Goal: Transaction & Acquisition: Purchase product/service

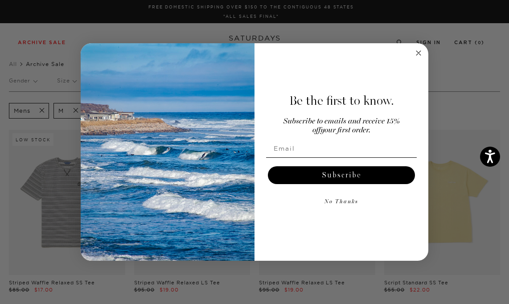
click at [417, 57] on circle "Close dialog" at bounding box center [419, 53] width 10 height 10
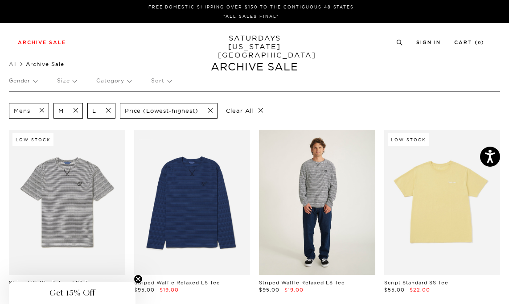
click at [290, 181] on link at bounding box center [317, 202] width 116 height 145
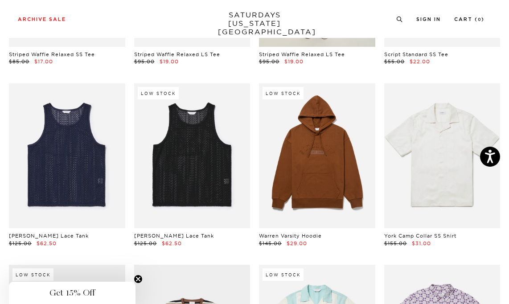
scroll to position [263, 0]
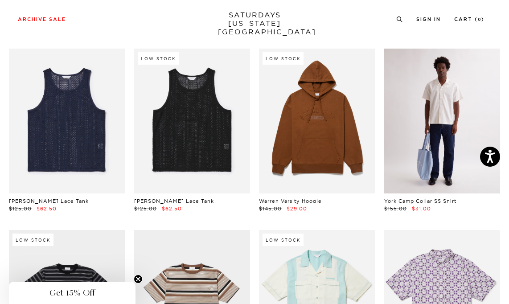
click at [415, 131] on link at bounding box center [442, 121] width 116 height 145
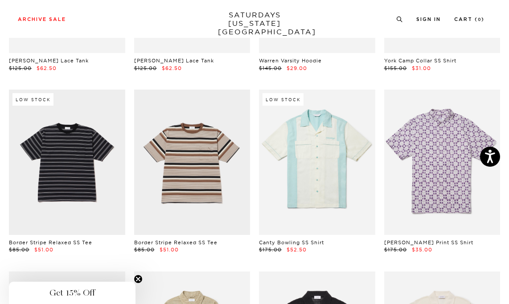
scroll to position [417, 0]
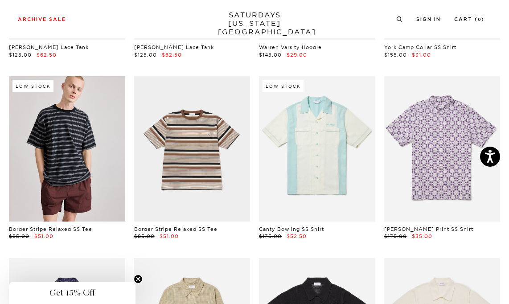
click at [72, 161] on link at bounding box center [67, 148] width 116 height 145
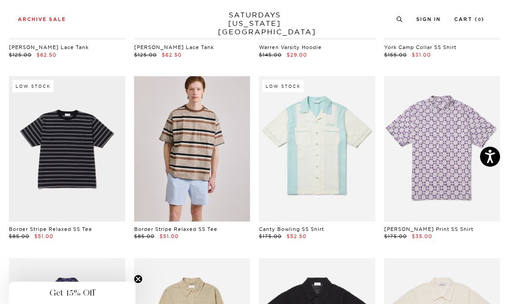
click at [190, 151] on link at bounding box center [192, 148] width 116 height 145
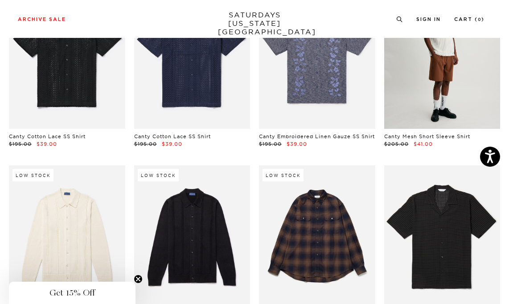
scroll to position [984, 0]
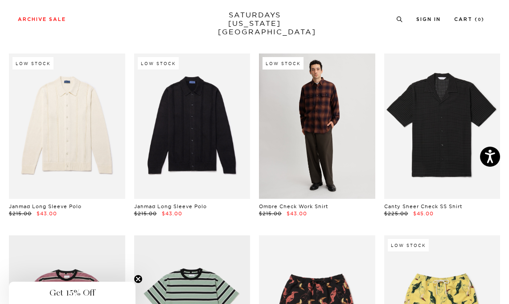
click at [333, 161] on link at bounding box center [317, 125] width 116 height 145
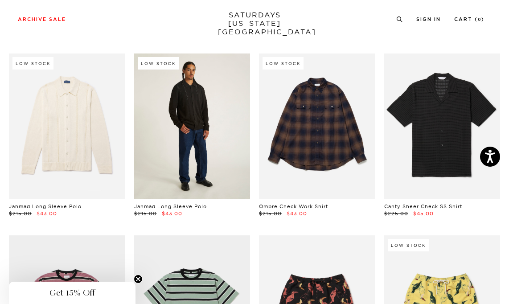
click at [198, 141] on link at bounding box center [192, 125] width 116 height 145
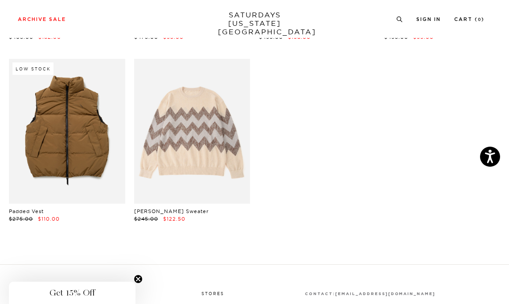
scroll to position [2515, 0]
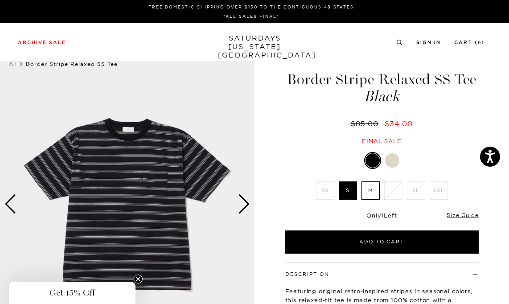
click at [365, 186] on label "M" at bounding box center [370, 190] width 18 height 18
click at [0, 0] on input "M" at bounding box center [0, 0] width 0 height 0
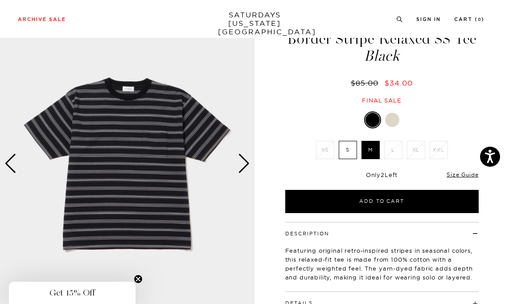
scroll to position [41, 0]
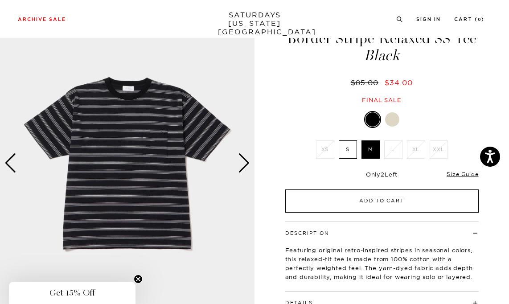
click at [314, 196] on button "Add to Cart" at bounding box center [381, 200] width 193 height 23
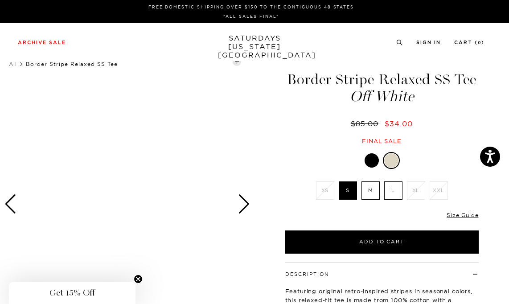
click at [369, 185] on label "M" at bounding box center [370, 190] width 18 height 18
click at [0, 0] on input "M" at bounding box center [0, 0] width 0 height 0
click at [243, 202] on div "Next slide" at bounding box center [244, 204] width 12 height 20
click at [141, 278] on circle "Close teaser" at bounding box center [138, 279] width 8 height 8
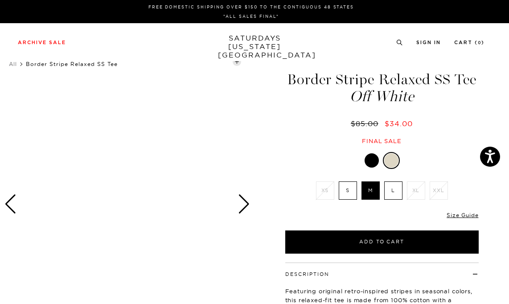
click at [14, 205] on div "Previous slide" at bounding box center [10, 204] width 12 height 20
click at [240, 209] on div "Next slide" at bounding box center [244, 204] width 12 height 20
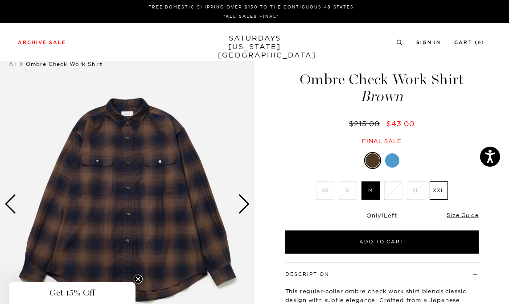
click at [139, 280] on icon "Close teaser" at bounding box center [138, 279] width 4 height 4
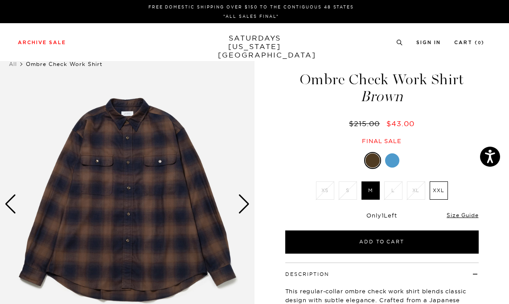
click at [241, 212] on div "Next slide" at bounding box center [244, 204] width 12 height 20
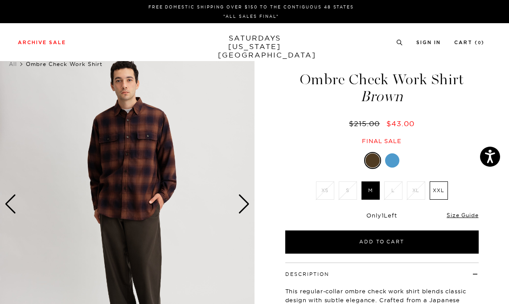
click at [241, 212] on div "Next slide" at bounding box center [244, 204] width 12 height 20
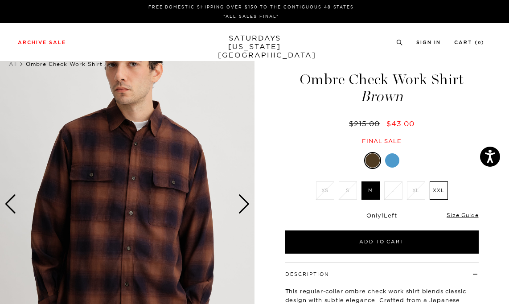
click at [241, 212] on div "Next slide" at bounding box center [244, 204] width 12 height 20
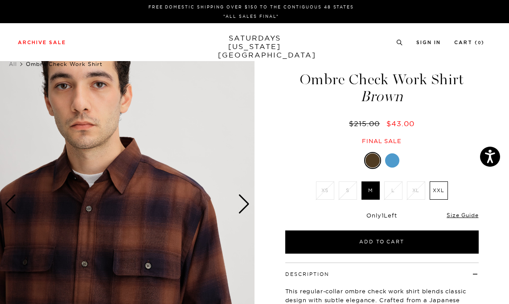
click at [241, 212] on div "Next slide" at bounding box center [244, 204] width 12 height 20
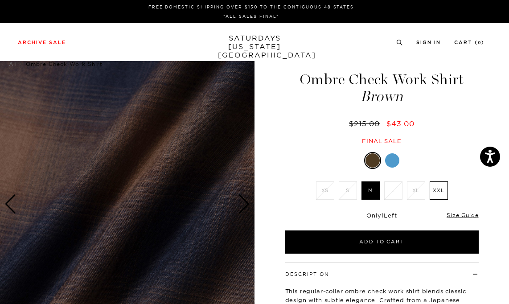
click at [241, 212] on div "Next slide" at bounding box center [244, 204] width 12 height 20
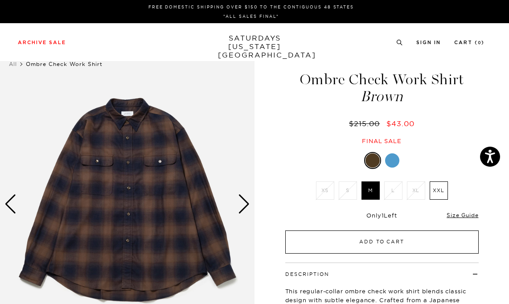
click at [317, 242] on button "Add to Cart" at bounding box center [381, 241] width 193 height 23
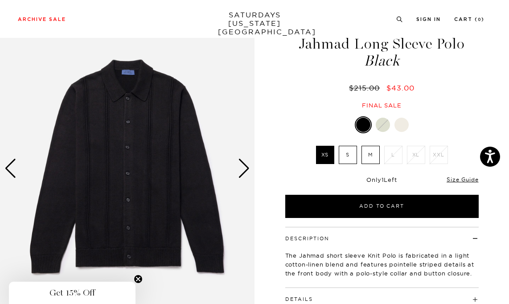
scroll to position [37, 0]
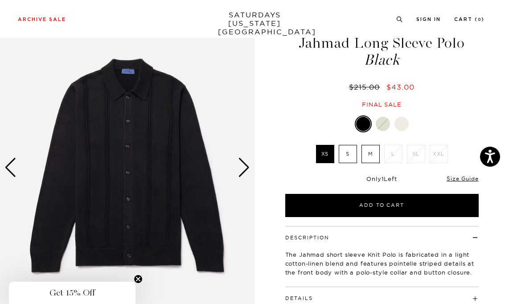
click at [140, 277] on icon "Close teaser" at bounding box center [138, 279] width 4 height 4
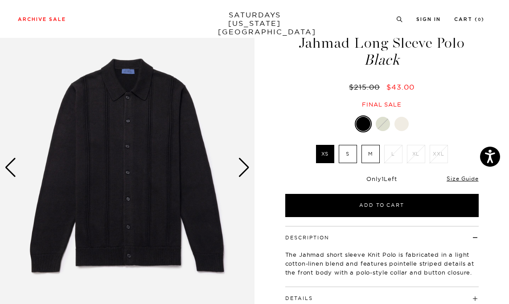
click at [374, 154] on label "M" at bounding box center [370, 154] width 18 height 18
click at [0, 0] on input "M" at bounding box center [0, 0] width 0 height 0
click at [246, 167] on div "Next slide" at bounding box center [244, 168] width 12 height 20
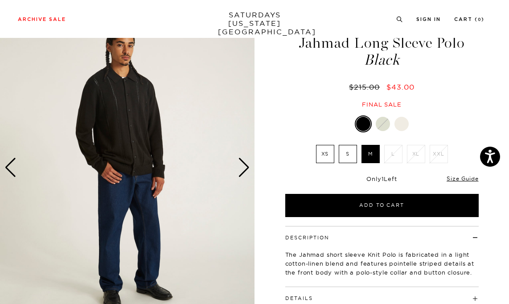
click at [246, 167] on div "Next slide" at bounding box center [244, 168] width 12 height 20
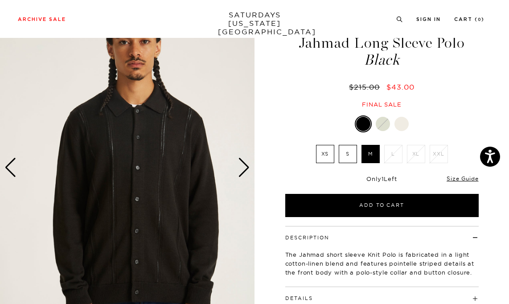
click at [246, 167] on div "Next slide" at bounding box center [244, 168] width 12 height 20
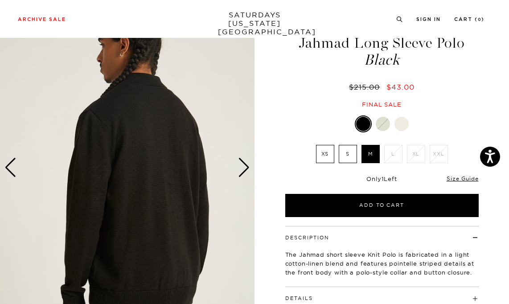
click at [246, 167] on div "Next slide" at bounding box center [244, 168] width 12 height 20
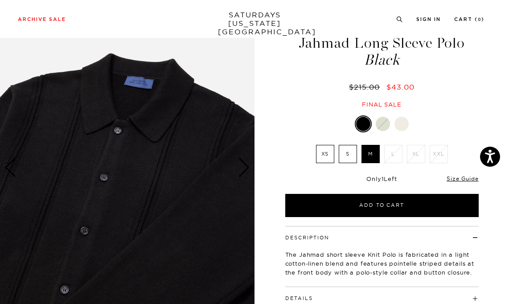
click at [246, 167] on div "Next slide" at bounding box center [244, 168] width 12 height 20
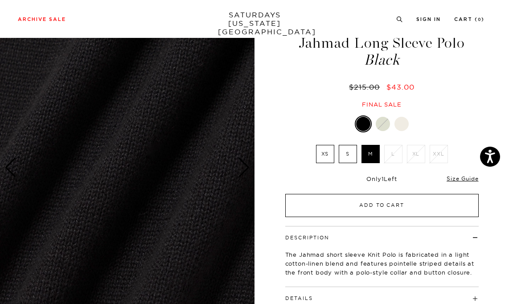
click at [345, 205] on button "Add to Cart" at bounding box center [381, 205] width 193 height 23
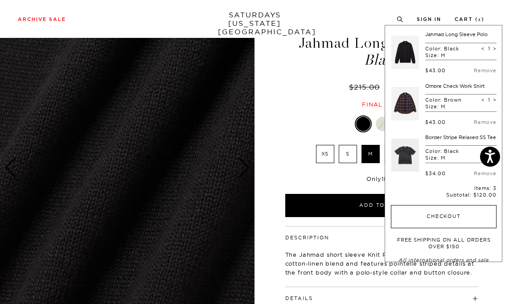
click at [438, 228] on button "Checkout" at bounding box center [444, 216] width 106 height 23
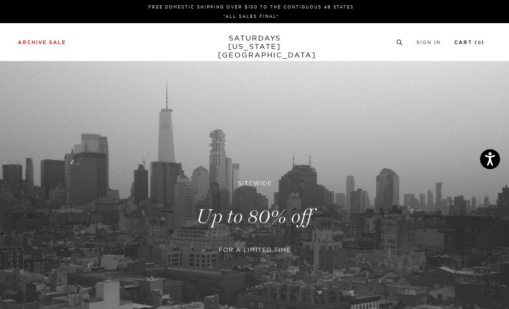
click at [478, 45] on link "Cart ( 0 )" at bounding box center [469, 42] width 30 height 5
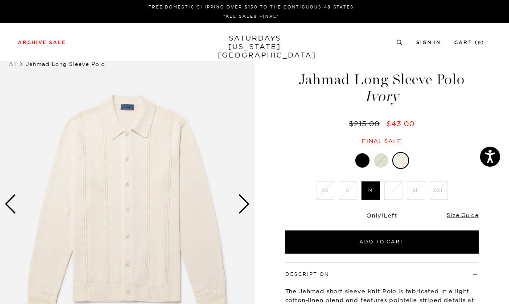
click at [358, 164] on div at bounding box center [362, 160] width 14 height 14
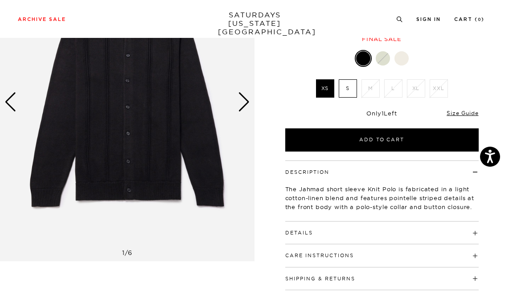
scroll to position [147, 0]
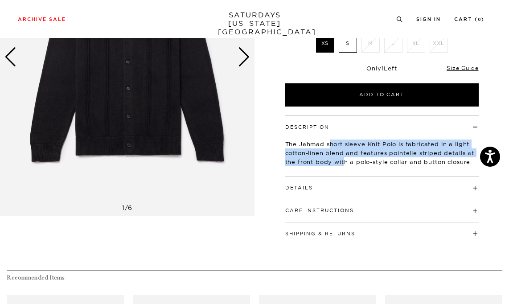
drag, startPoint x: 331, startPoint y: 140, endPoint x: 344, endPoint y: 163, distance: 26.1
click at [344, 162] on p "The Jahmad short sleeve Knit Polo is fabricated in a light cotton-linen blend a…" at bounding box center [381, 152] width 193 height 27
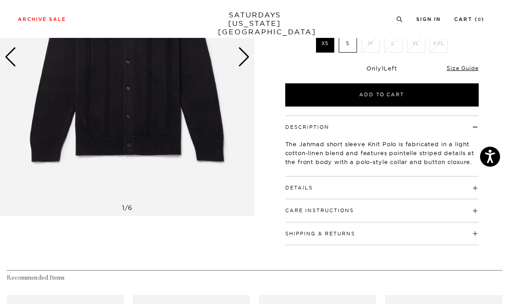
click at [338, 186] on h4 "Details" at bounding box center [381, 183] width 193 height 15
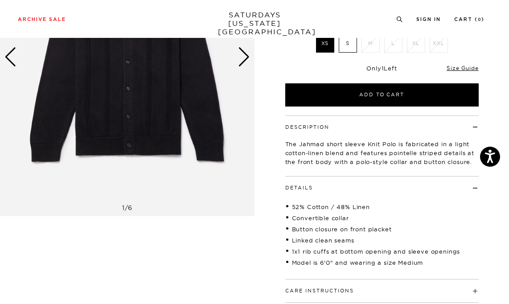
click at [338, 186] on h4 "Details" at bounding box center [381, 183] width 193 height 15
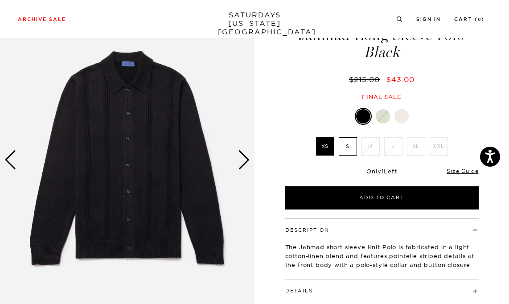
scroll to position [0, 0]
